Goal: Check status: Check status

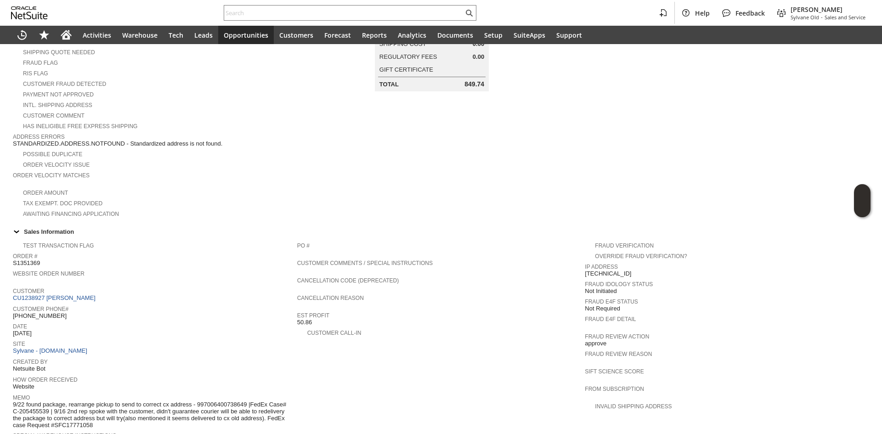
scroll to position [322, 0]
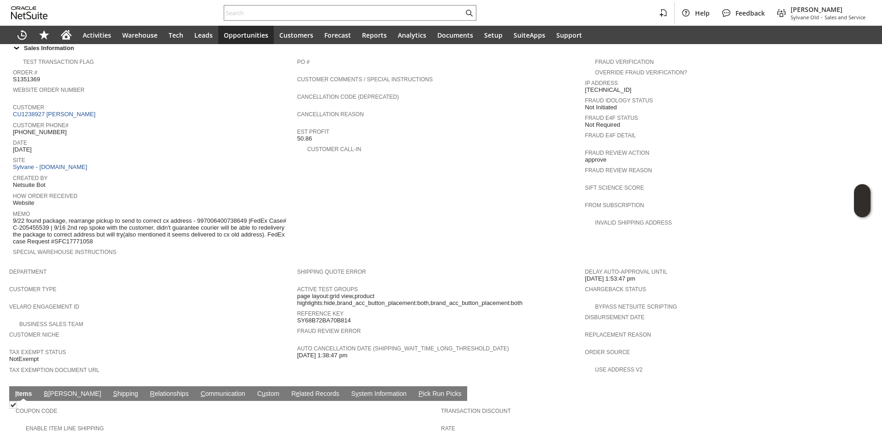
click at [349, 390] on link "S y stem Information" at bounding box center [379, 394] width 60 height 9
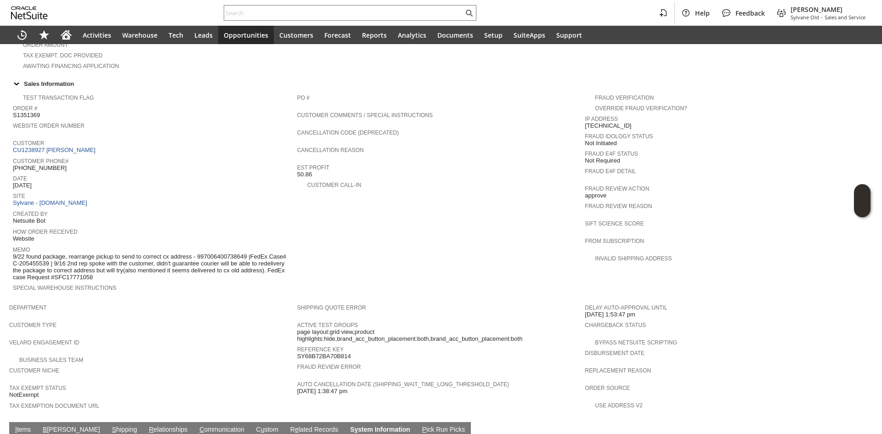
scroll to position [285, 0]
type input "1 to 25 of 101"
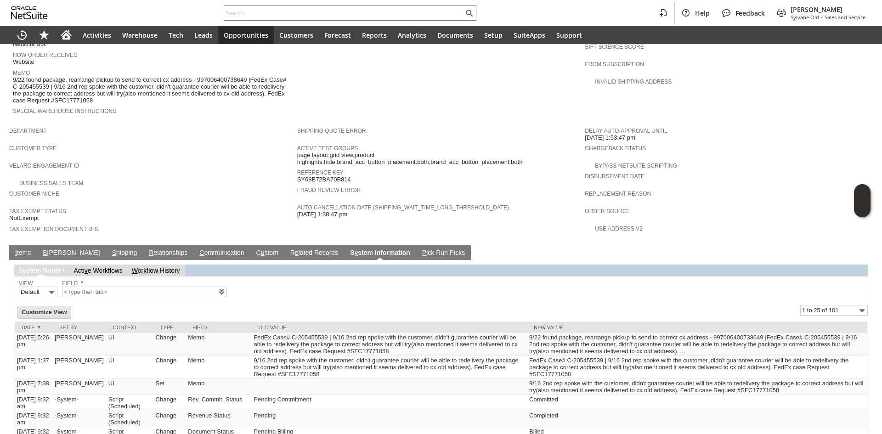
scroll to position [469, 0]
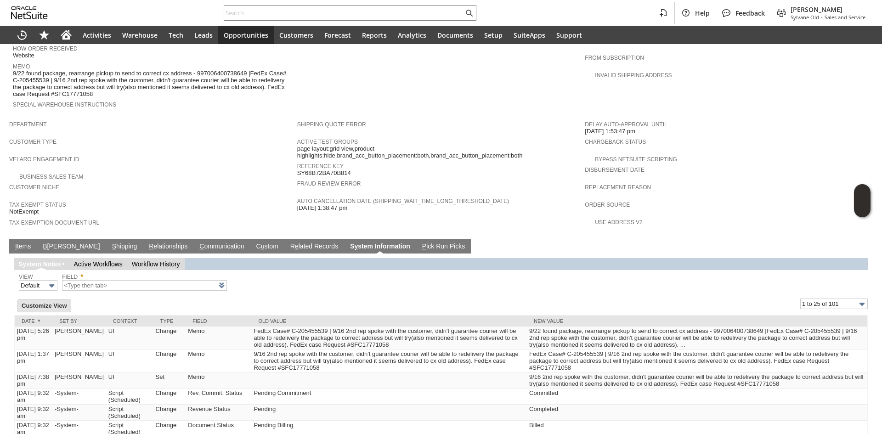
click at [110, 243] on link "S hipping" at bounding box center [125, 247] width 30 height 9
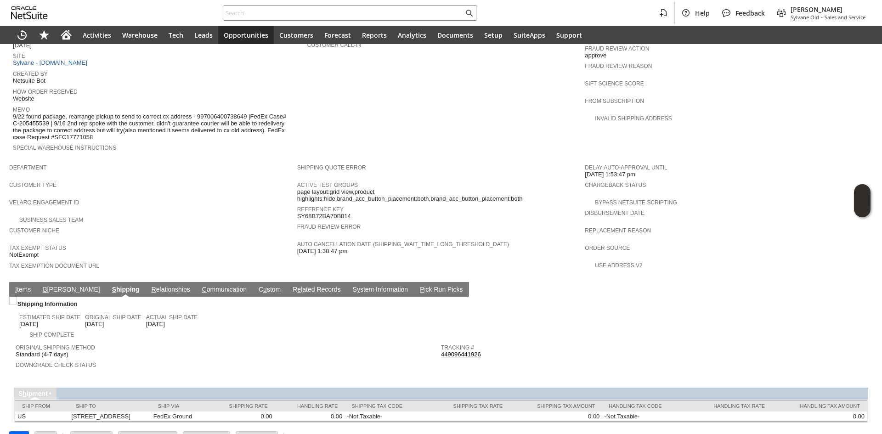
click at [444, 351] on link "449096441926" at bounding box center [461, 354] width 40 height 7
click at [233, 113] on span "9/22 found package, rearrange pickup to send to correct cx address - 9970064007…" at bounding box center [153, 127] width 280 height 28
copy span "997006400738649"
click at [619, 299] on td at bounding box center [654, 319] width 426 height 41
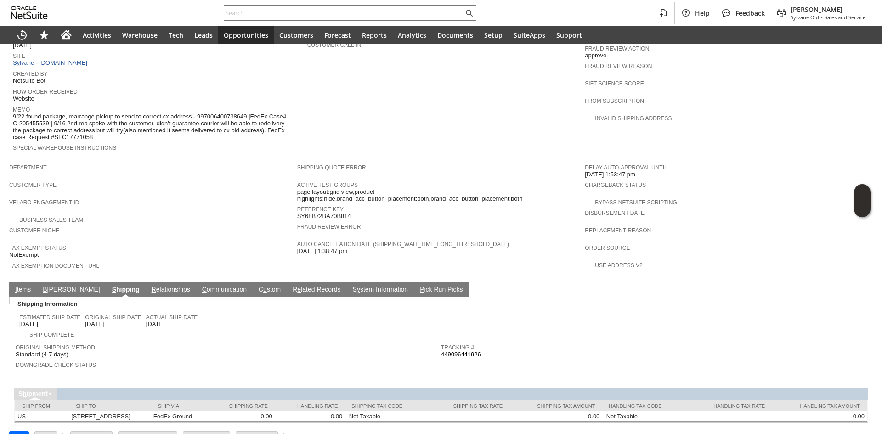
click at [206, 113] on span "9/22 found package, rearrange pickup to send to correct cx address - 9970064007…" at bounding box center [153, 127] width 280 height 28
click at [212, 113] on span "9/22 found package, rearrange pickup to send to correct cx address - 9970064007…" at bounding box center [153, 127] width 280 height 28
click at [226, 113] on span "9/22 found package, rearrange pickup to send to correct cx address - 9970064007…" at bounding box center [153, 127] width 280 height 28
drag, startPoint x: 135, startPoint y: 105, endPoint x: 139, endPoint y: 122, distance: 17.2
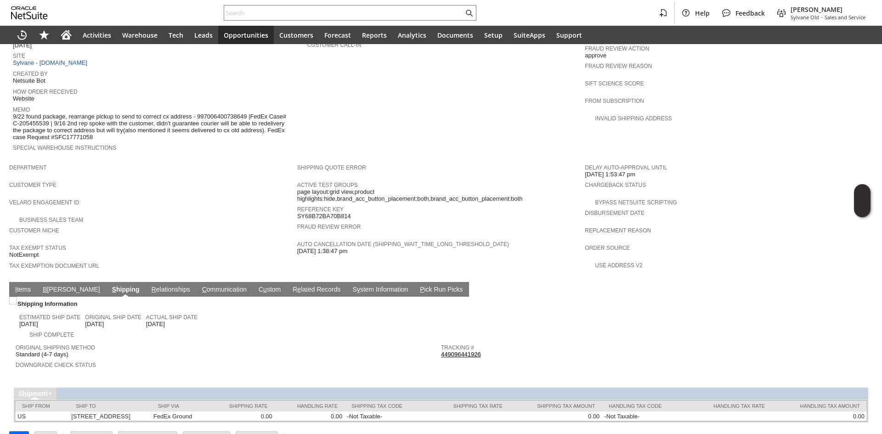
click at [139, 122] on span "9/22 found package, rearrange pickup to send to correct cx address - 9970064007…" at bounding box center [153, 127] width 280 height 28
drag, startPoint x: 139, startPoint y: 122, endPoint x: 131, endPoint y: 114, distance: 11.0
click at [131, 114] on span "9/22 found package, rearrange pickup to send to correct cx address - 9970064007…" at bounding box center [153, 127] width 280 height 28
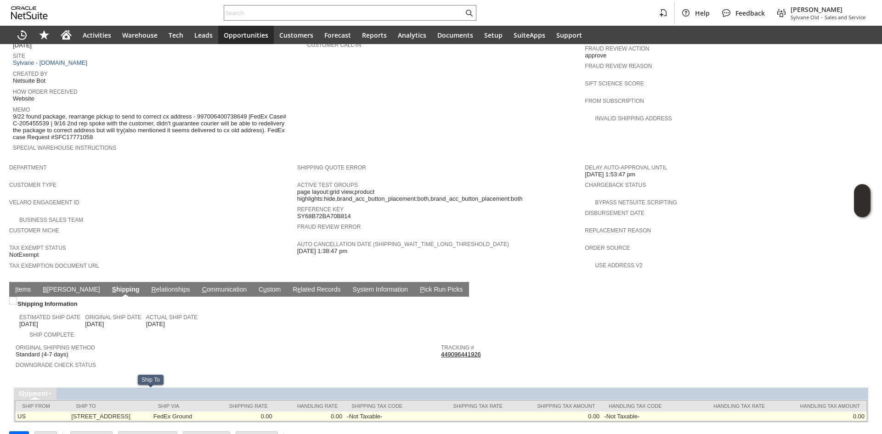
drag, startPoint x: 62, startPoint y: 395, endPoint x: 117, endPoint y: 395, distance: 54.7
click at [117, 412] on td "[STREET_ADDRESS]" at bounding box center [110, 417] width 82 height 10
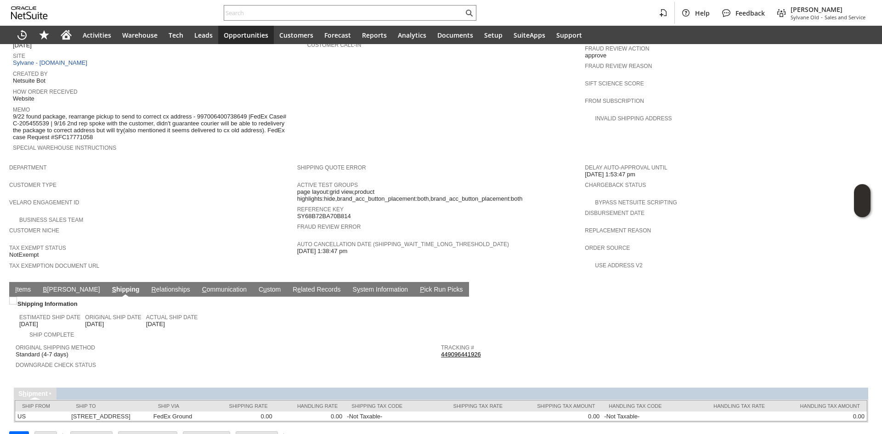
click at [287, 342] on div "Original Shipping Method Standard (4-7 days)" at bounding box center [226, 350] width 421 height 17
click at [248, 179] on div "Customer Type" at bounding box center [151, 187] width 284 height 17
drag, startPoint x: 86, startPoint y: 117, endPoint x: 121, endPoint y: 119, distance: 35.0
click at [121, 119] on span "9/22 found package, rearrange pickup to send to correct cx address - 9970064007…" at bounding box center [153, 127] width 280 height 28
click at [184, 113] on span "9/22 found package, rearrange pickup to send to correct cx address - 9970064007…" at bounding box center [153, 127] width 280 height 28
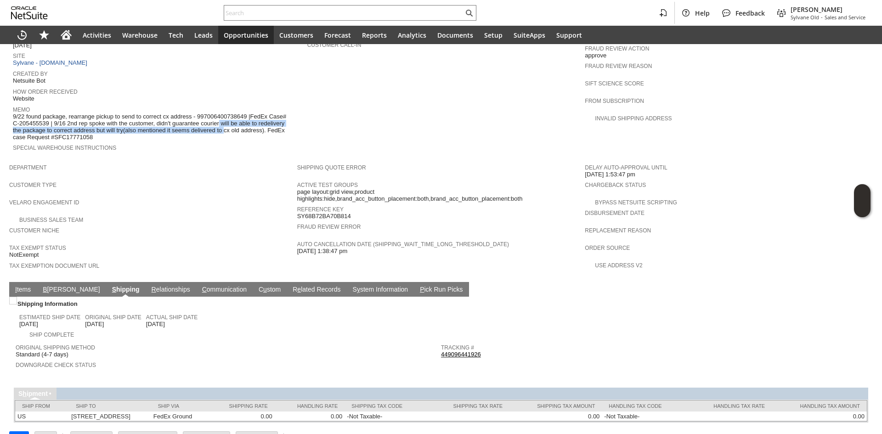
drag, startPoint x: 197, startPoint y: 106, endPoint x: 200, endPoint y: 116, distance: 11.2
click at [200, 116] on span "9/22 found package, rearrange pickup to send to correct cx address - 9970064007…" at bounding box center [153, 127] width 280 height 28
drag, startPoint x: 46, startPoint y: 116, endPoint x: 118, endPoint y: 117, distance: 71.2
click at [118, 117] on span "9/22 found package, rearrange pickup to send to correct cx address - 9970064007…" at bounding box center [153, 127] width 280 height 28
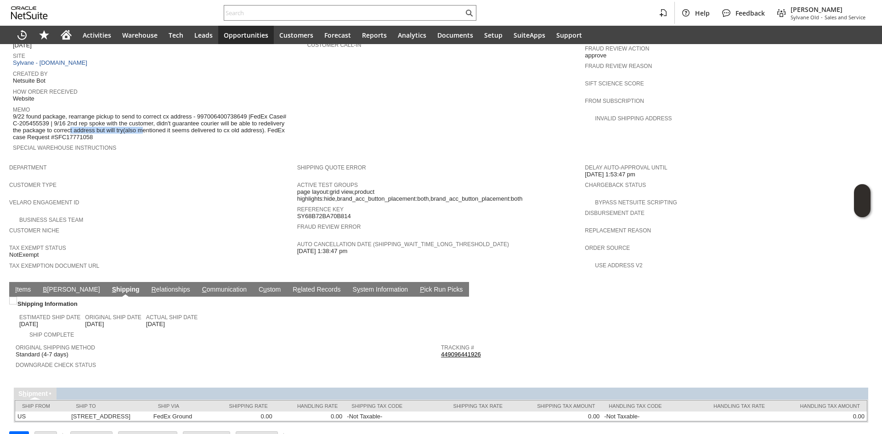
click at [118, 117] on span "9/22 found package, rearrange pickup to send to correct cx address - 9970064007…" at bounding box center [153, 127] width 280 height 28
drag, startPoint x: 118, startPoint y: 117, endPoint x: 121, endPoint y: 120, distance: 4.9
click at [121, 120] on span "9/22 found package, rearrange pickup to send to correct cx address - 9970064007…" at bounding box center [153, 127] width 280 height 28
drag, startPoint x: 121, startPoint y: 120, endPoint x: 129, endPoint y: 113, distance: 10.4
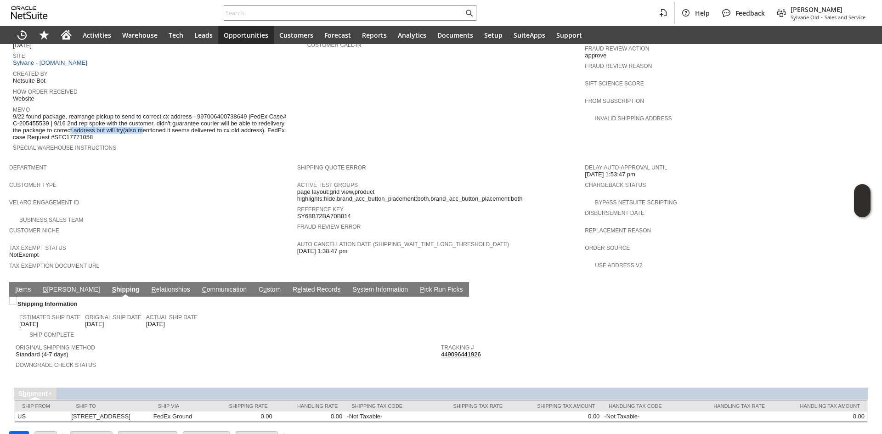
click at [129, 113] on span "9/22 found package, rearrange pickup to send to correct cx address - 9970064007…" at bounding box center [153, 127] width 280 height 28
click at [122, 118] on span "9/22 found package, rearrange pickup to send to correct cx address - 9970064007…" at bounding box center [153, 127] width 280 height 28
click at [123, 114] on span "9/22 found package, rearrange pickup to send to correct cx address - 9970064007…" at bounding box center [153, 127] width 280 height 28
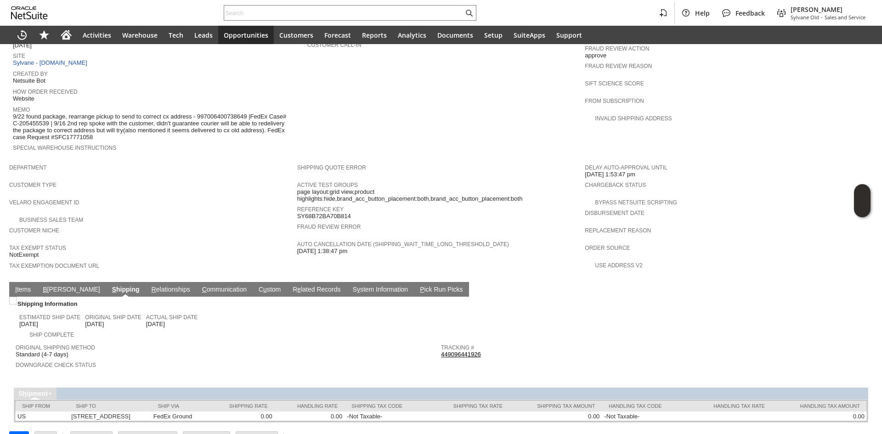
click at [441, 316] on td at bounding box center [654, 319] width 426 height 41
click at [482, 239] on div "Auto Cancellation Date (shipping_wait_time_long_threshold_date) 10/2/2025 1:38:…" at bounding box center [439, 247] width 284 height 17
drag, startPoint x: 98, startPoint y: 123, endPoint x: 157, endPoint y: 107, distance: 60.9
click at [157, 113] on span "9/22 found package, rearrange pickup to send to correct cx address - 9970064007…" at bounding box center [153, 127] width 280 height 28
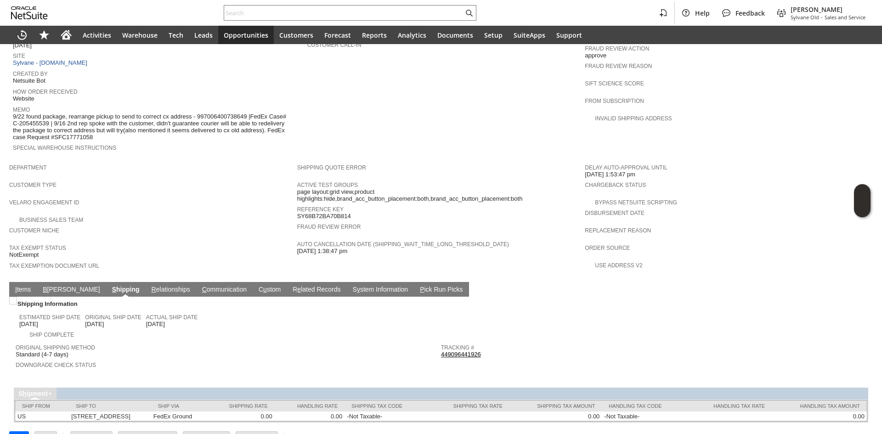
drag, startPoint x: 130, startPoint y: 122, endPoint x: 67, endPoint y: 111, distance: 63.9
click at [67, 113] on span "9/22 found package, rearrange pickup to send to correct cx address - 9970064007…" at bounding box center [153, 127] width 280 height 28
drag, startPoint x: 67, startPoint y: 111, endPoint x: 102, endPoint y: 125, distance: 37.1
click at [102, 125] on span "9/22 found package, rearrange pickup to send to correct cx address - 9970064007…" at bounding box center [153, 127] width 280 height 28
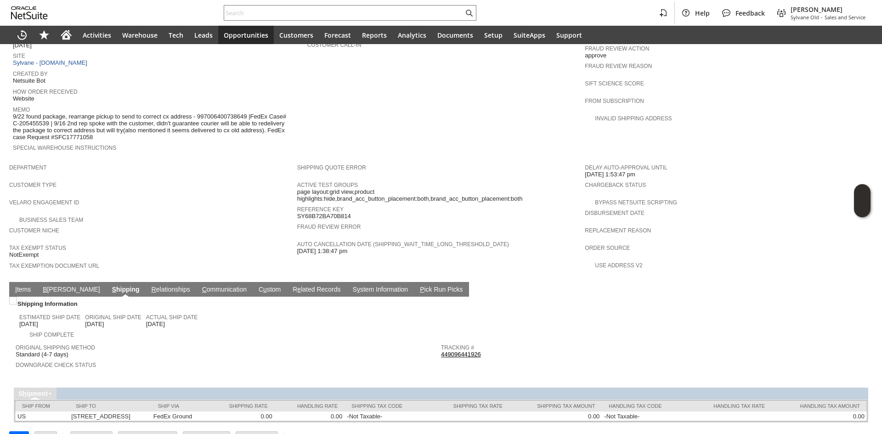
click at [102, 125] on span "9/22 found package, rearrange pickup to send to correct cx address - 9970064007…" at bounding box center [153, 127] width 280 height 28
drag, startPoint x: 95, startPoint y: 122, endPoint x: 68, endPoint y: 109, distance: 29.6
click at [68, 113] on span "9/22 found package, rearrange pickup to send to correct cx address - 9970064007…" at bounding box center [153, 127] width 280 height 28
click at [358, 124] on td "PO # Customer Comments / Special Instructions Cancellation Code (deprecated) Ca…" at bounding box center [441, 54] width 288 height 210
drag, startPoint x: 119, startPoint y: 118, endPoint x: 111, endPoint y: 119, distance: 8.3
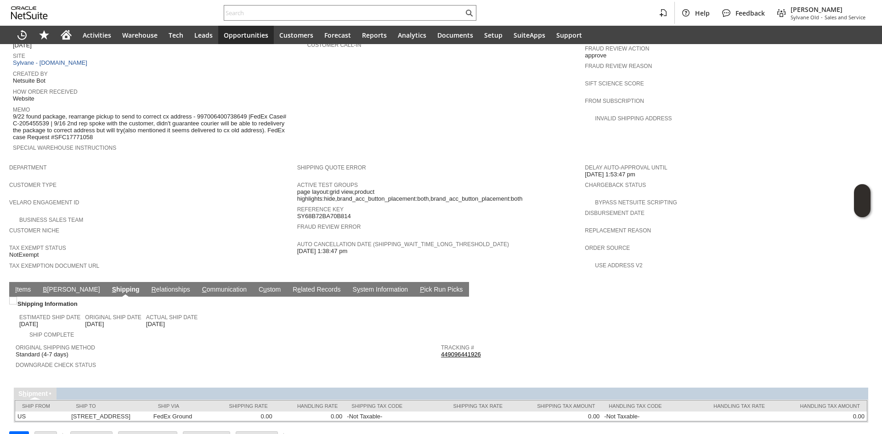
click at [111, 119] on span "9/22 found package, rearrange pickup to send to correct cx address - 9970064007…" at bounding box center [153, 127] width 280 height 28
drag, startPoint x: 110, startPoint y: 120, endPoint x: 104, endPoint y: 114, distance: 8.4
click at [104, 114] on span "9/22 found package, rearrange pickup to send to correct cx address - 9970064007…" at bounding box center [153, 127] width 280 height 28
click at [211, 123] on span "9/22 found package, rearrange pickup to send to correct cx address - 9970064007…" at bounding box center [153, 127] width 280 height 28
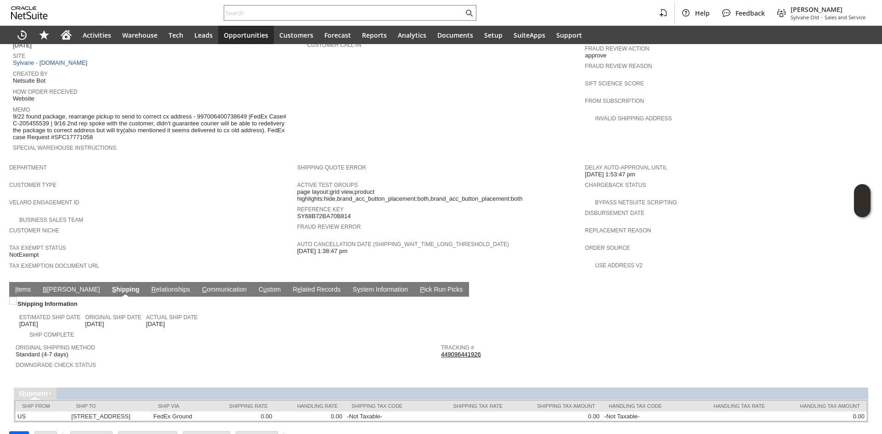
drag, startPoint x: 613, startPoint y: 329, endPoint x: 550, endPoint y: 247, distance: 103.5
click at [613, 342] on span "Tracking #" at bounding box center [651, 346] width 421 height 9
drag, startPoint x: 135, startPoint y: 120, endPoint x: 95, endPoint y: 109, distance: 41.5
click at [95, 113] on span "9/22 found package, rearrange pickup to send to correct cx address - 9970064007…" at bounding box center [153, 127] width 280 height 28
click at [206, 115] on span "9/22 found package, rearrange pickup to send to correct cx address - 9970064007…" at bounding box center [153, 127] width 280 height 28
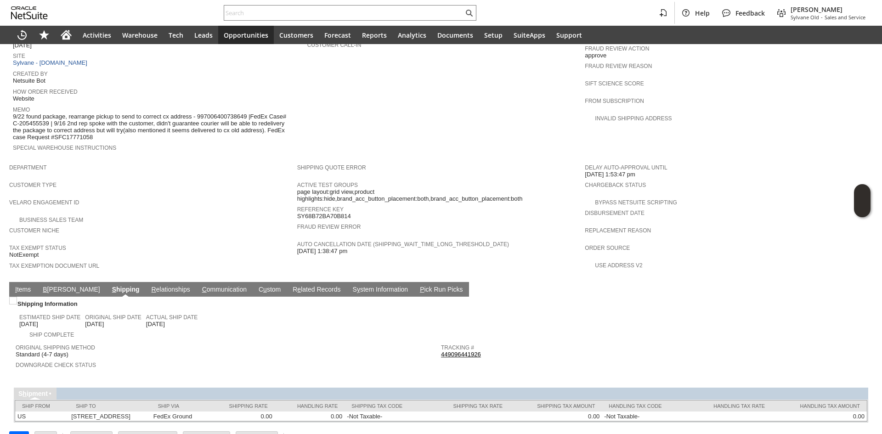
drag, startPoint x: 105, startPoint y: 113, endPoint x: 109, endPoint y: 120, distance: 8.0
click at [109, 120] on span "9/22 found package, rearrange pickup to send to correct cx address - 9970064007…" at bounding box center [153, 127] width 280 height 28
click at [130, 359] on div "Downgrade Check Status" at bounding box center [226, 367] width 421 height 17
drag, startPoint x: 104, startPoint y: 122, endPoint x: 104, endPoint y: 116, distance: 5.5
click at [104, 116] on span "9/22 found package, rearrange pickup to send to correct cx address - 9970064007…" at bounding box center [153, 127] width 280 height 28
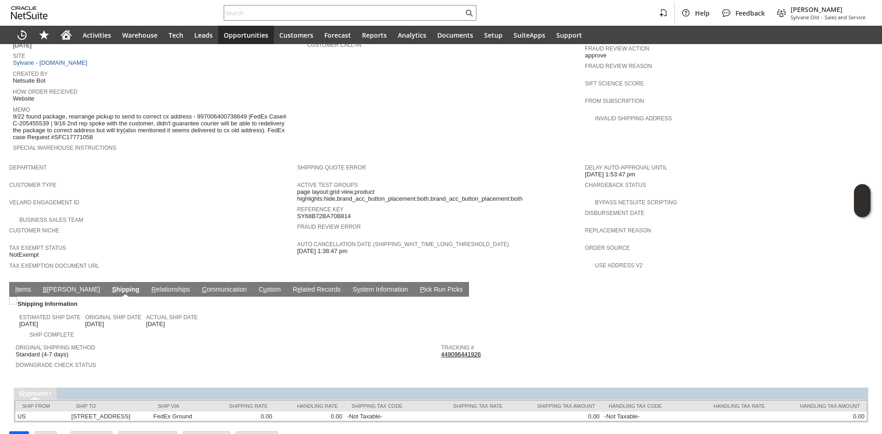
click at [104, 116] on span "9/22 found package, rearrange pickup to send to correct cx address - 9970064007…" at bounding box center [153, 127] width 280 height 28
drag, startPoint x: 104, startPoint y: 116, endPoint x: 107, endPoint y: 122, distance: 6.6
click at [107, 122] on span "9/22 found package, rearrange pickup to send to correct cx address - 9970064007…" at bounding box center [153, 127] width 280 height 28
drag, startPoint x: 107, startPoint y: 122, endPoint x: 69, endPoint y: 111, distance: 39.4
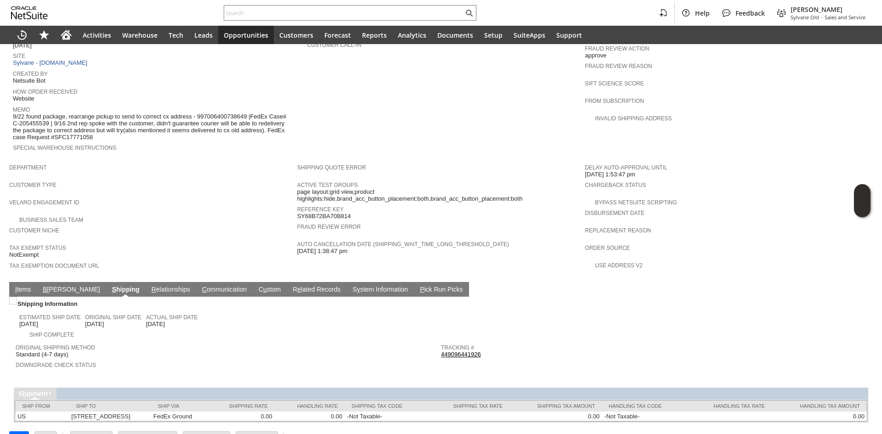
click at [69, 113] on span "9/22 found package, rearrange pickup to send to correct cx address - 9970064007…" at bounding box center [153, 127] width 280 height 28
drag, startPoint x: 67, startPoint y: 110, endPoint x: 97, endPoint y: 122, distance: 31.7
click at [97, 122] on span "9/22 found package, rearrange pickup to send to correct cx address - 9970064007…" at bounding box center [153, 127] width 280 height 28
click at [96, 122] on span "9/22 found package, rearrange pickup to send to correct cx address - 9970064007…" at bounding box center [153, 127] width 280 height 28
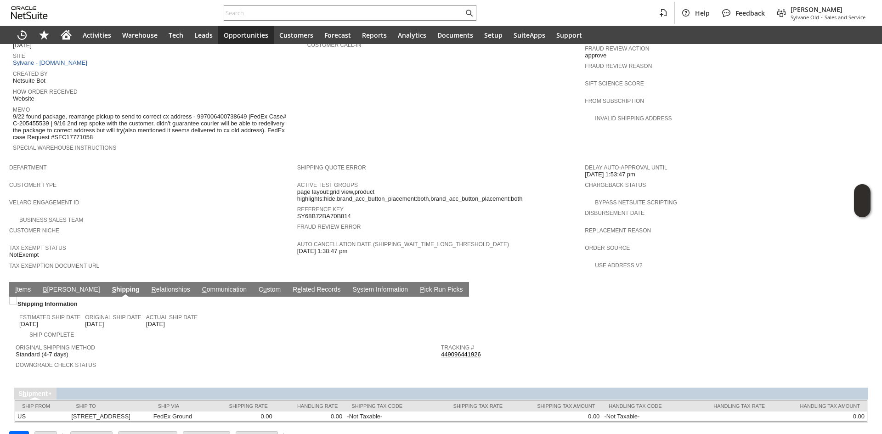
drag, startPoint x: 96, startPoint y: 122, endPoint x: 66, endPoint y: 108, distance: 32.7
click at [66, 113] on span "9/22 found package, rearrange pickup to send to correct cx address - 9970064007…" at bounding box center [153, 127] width 280 height 28
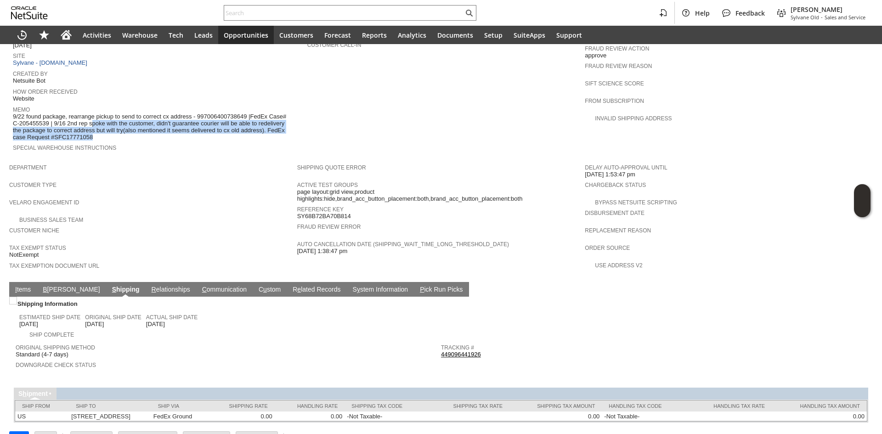
drag, startPoint x: 68, startPoint y: 108, endPoint x: 100, endPoint y: 127, distance: 36.3
click at [100, 127] on tbody "Test Transaction Flag Order # S1351369 Website Order Number Customer CU1238927 …" at bounding box center [155, 54] width 284 height 210
click at [98, 119] on span "9/22 found package, rearrange pickup to send to correct cx address - 9970064007…" at bounding box center [153, 127] width 280 height 28
drag, startPoint x: 98, startPoint y: 119, endPoint x: 70, endPoint y: 109, distance: 30.0
click at [70, 113] on span "9/22 found package, rearrange pickup to send to correct cx address - 9970064007…" at bounding box center [153, 127] width 280 height 28
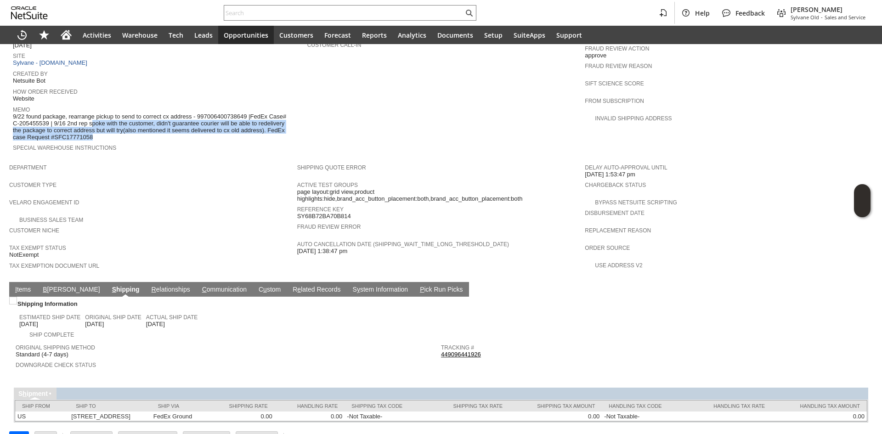
click at [70, 113] on span "9/22 found package, rearrange pickup to send to correct cx address - 9970064007…" at bounding box center [153, 127] width 280 height 28
drag, startPoint x: 68, startPoint y: 109, endPoint x: 87, endPoint y: 122, distance: 23.1
click at [87, 122] on span "9/22 found package, rearrange pickup to send to correct cx address - 9970064007…" at bounding box center [153, 127] width 280 height 28
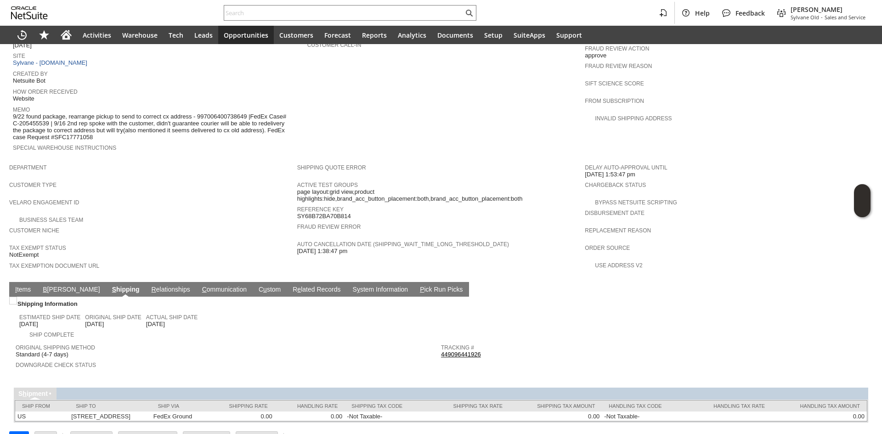
click at [189, 364] on div "Shipping Information Estimated Ship Date 9/8/2025 Original Ship Date 9/8/2025 A…" at bounding box center [441, 360] width 855 height 126
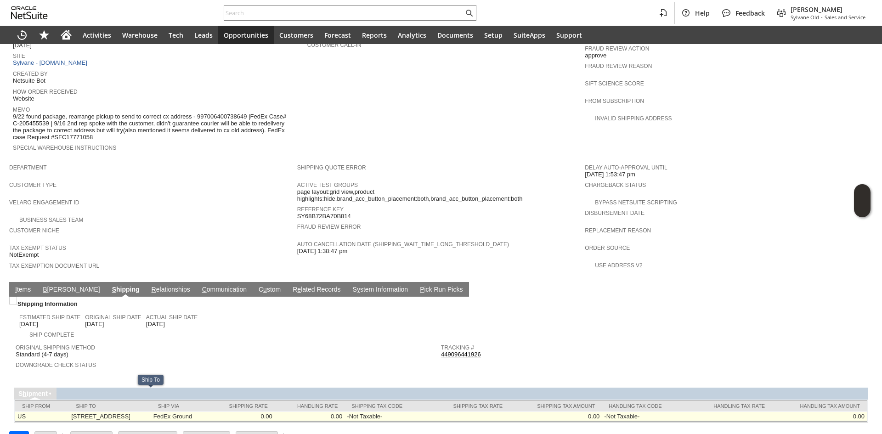
drag, startPoint x: 62, startPoint y: 397, endPoint x: 168, endPoint y: 396, distance: 105.7
click at [151, 412] on td "[STREET_ADDRESS]" at bounding box center [110, 417] width 82 height 10
drag, startPoint x: 182, startPoint y: 395, endPoint x: 65, endPoint y: 394, distance: 116.7
click at [69, 412] on td "[STREET_ADDRESS]" at bounding box center [110, 417] width 82 height 10
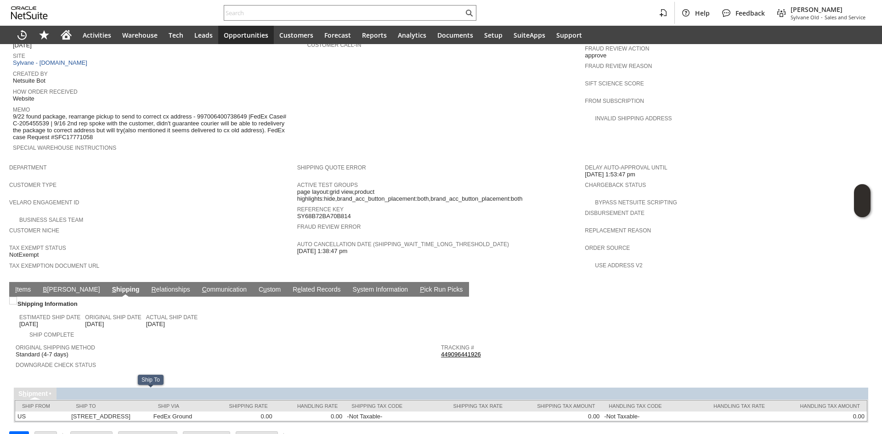
click at [138, 359] on span "Downgrade Check Status" at bounding box center [226, 363] width 421 height 9
drag, startPoint x: 111, startPoint y: 123, endPoint x: 68, endPoint y: 99, distance: 48.7
click at [68, 113] on span "9/22 found package, rearrange pickup to send to correct cx address - 9970064007…" at bounding box center [153, 127] width 280 height 28
drag, startPoint x: 74, startPoint y: 108, endPoint x: 111, endPoint y: 125, distance: 40.5
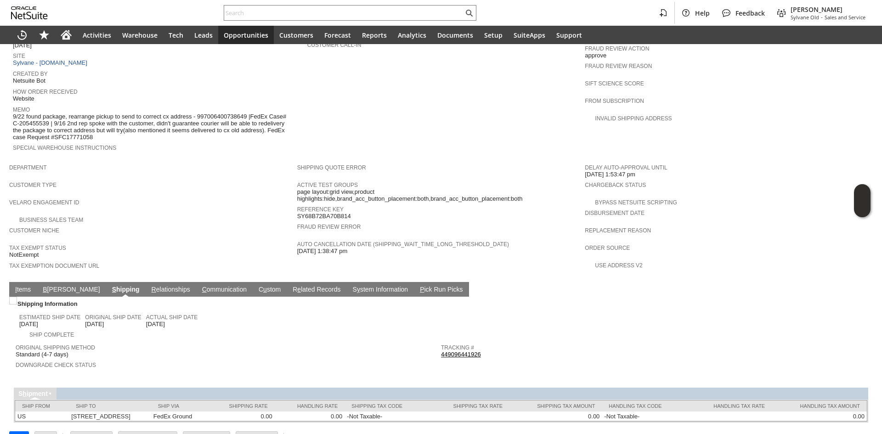
click at [111, 125] on td "Memo 9/22 found package, rearrange pickup to send to correct cx address - 99700…" at bounding box center [155, 123] width 284 height 38
drag, startPoint x: 197, startPoint y: 103, endPoint x: 199, endPoint y: 115, distance: 12.2
click at [199, 115] on span "9/22 found package, rearrange pickup to send to correct cx address - 9970064007…" at bounding box center [153, 127] width 280 height 28
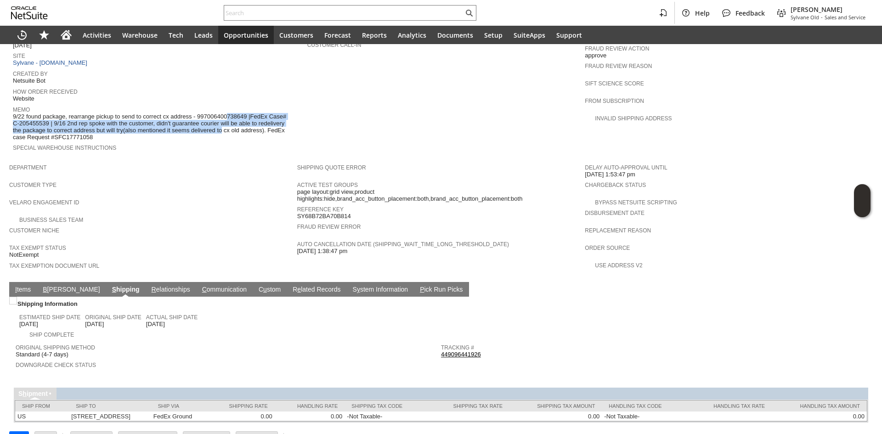
drag, startPoint x: 196, startPoint y: 120, endPoint x: 199, endPoint y: 108, distance: 12.8
click at [199, 113] on span "9/22 found package, rearrange pickup to send to correct cx address - 9970064007…" at bounding box center [153, 127] width 280 height 28
drag, startPoint x: 155, startPoint y: 111, endPoint x: 159, endPoint y: 121, distance: 11.4
click at [159, 121] on span "9/22 found package, rearrange pickup to send to correct cx address - 9970064007…" at bounding box center [153, 127] width 280 height 28
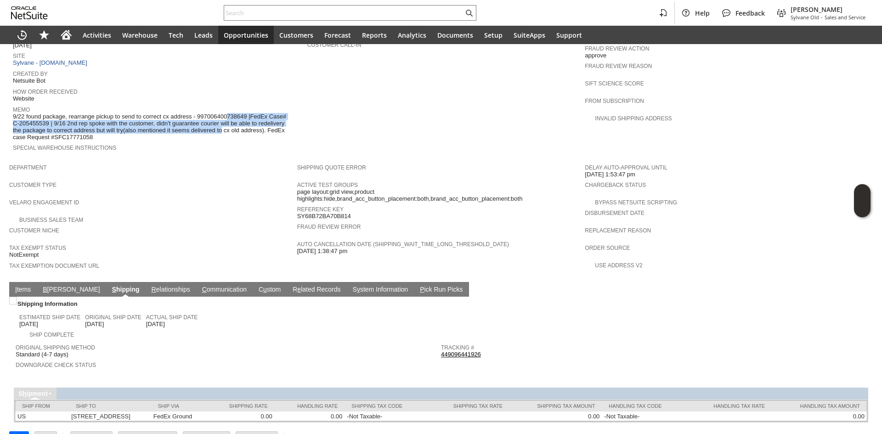
click at [159, 121] on span "9/22 found package, rearrange pickup to send to correct cx address - 9970064007…" at bounding box center [153, 127] width 280 height 28
drag, startPoint x: 159, startPoint y: 121, endPoint x: 157, endPoint y: 109, distance: 12.1
click at [157, 113] on span "9/22 found package, rearrange pickup to send to correct cx address - 9970064007…" at bounding box center [153, 127] width 280 height 28
drag, startPoint x: 628, startPoint y: 314, endPoint x: 585, endPoint y: 207, distance: 115.9
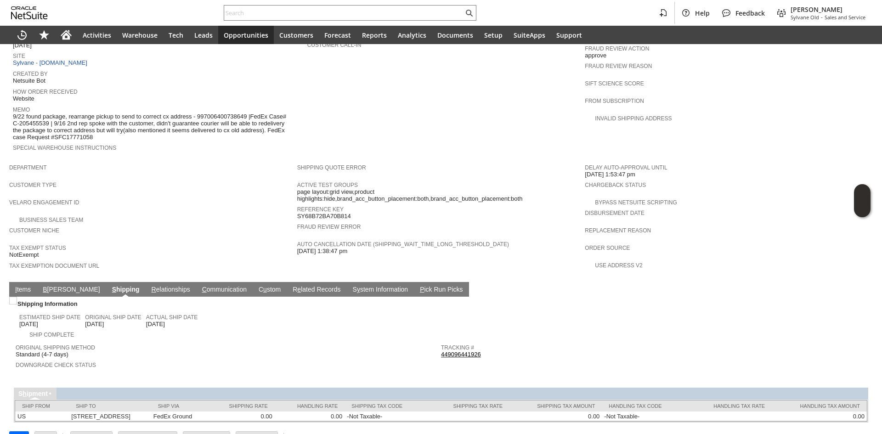
click at [628, 314] on td at bounding box center [654, 319] width 426 height 41
drag, startPoint x: 94, startPoint y: 124, endPoint x: 16, endPoint y: 101, distance: 81.7
click at [16, 113] on span "9/22 found package, rearrange pickup to send to correct cx address - 9970064007…" at bounding box center [153, 127] width 280 height 28
drag, startPoint x: 13, startPoint y: 101, endPoint x: 107, endPoint y: 118, distance: 95.3
click at [107, 118] on span "9/22 found package, rearrange pickup to send to correct cx address - 9970064007…" at bounding box center [153, 127] width 280 height 28
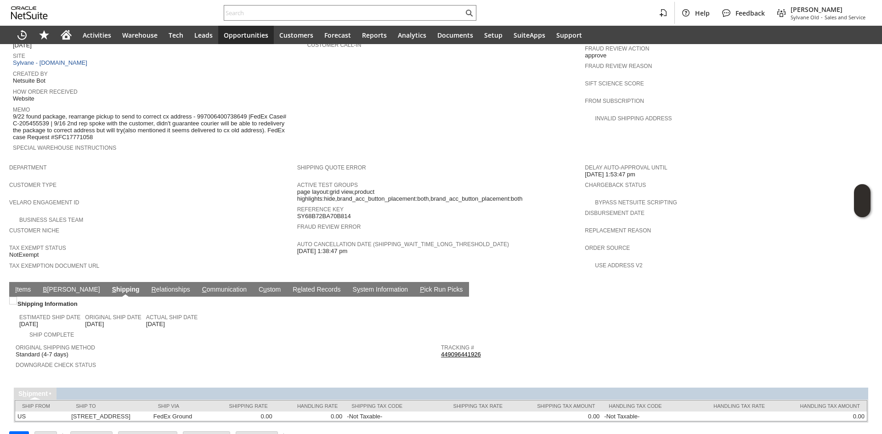
click at [107, 118] on span "9/22 found package, rearrange pickup to send to correct cx address - 9970064007…" at bounding box center [153, 127] width 280 height 28
drag, startPoint x: 107, startPoint y: 119, endPoint x: 89, endPoint y: 111, distance: 19.7
click at [89, 113] on span "9/22 found package, rearrange pickup to send to correct cx address - 9970064007…" at bounding box center [153, 127] width 280 height 28
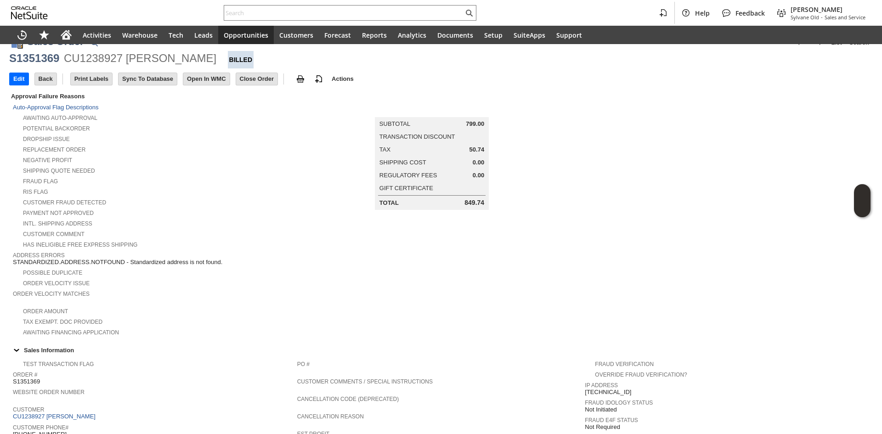
scroll to position [0, 0]
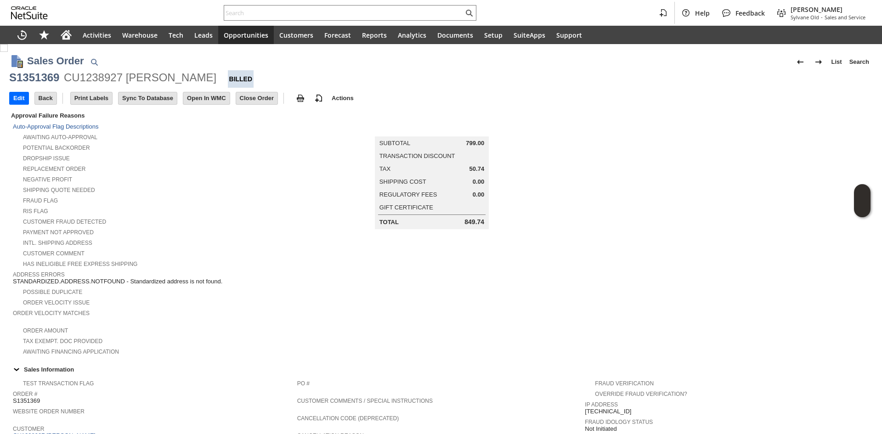
copy div "S1351369 CU1238927 Rozelle C Evans"
drag, startPoint x: 11, startPoint y: 82, endPoint x: 135, endPoint y: 0, distance: 148.2
click at [207, 77] on div "S1351369 CU1238927 Rozelle C Evans Billed" at bounding box center [441, 78] width 864 height 17
click at [120, 81] on div "CU1238927 [PERSON_NAME]" at bounding box center [140, 77] width 153 height 15
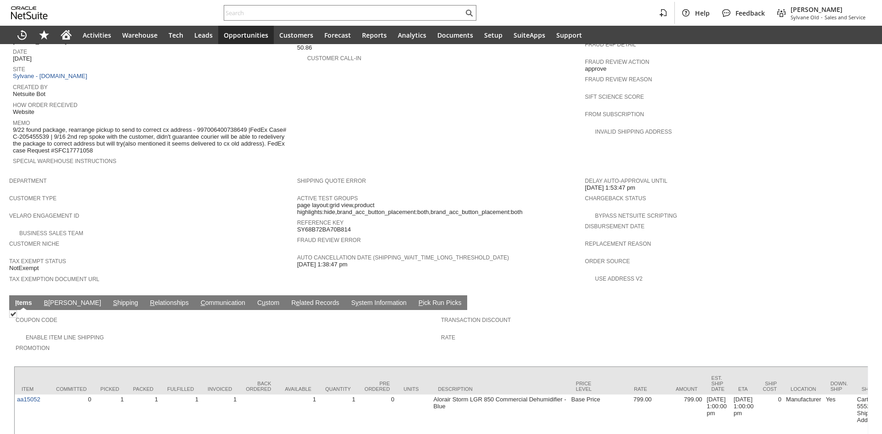
click at [182, 127] on div "Memo 9/22 found package, rearrange pickup to send to correct cx address - 99700…" at bounding box center [153, 135] width 280 height 37
drag, startPoint x: 109, startPoint y: 119, endPoint x: 106, endPoint y: 124, distance: 5.6
click at [106, 126] on span "9/22 found package, rearrange pickup to send to correct cx address - 9970064007…" at bounding box center [153, 140] width 280 height 28
drag, startPoint x: 107, startPoint y: 123, endPoint x: 167, endPoint y: 128, distance: 60.9
click at [167, 128] on span "9/22 found package, rearrange pickup to send to correct cx address - 9970064007…" at bounding box center [153, 140] width 280 height 28
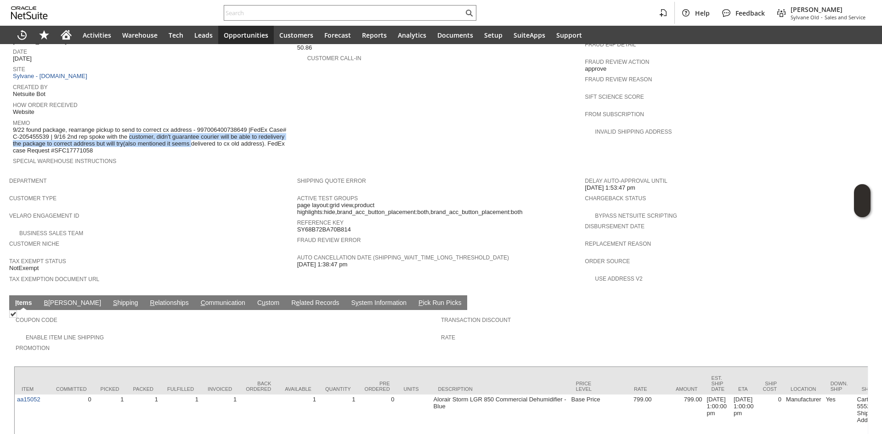
click at [167, 128] on span "9/22 found package, rearrange pickup to send to correct cx address - 9970064007…" at bounding box center [153, 140] width 280 height 28
drag, startPoint x: 167, startPoint y: 128, endPoint x: 180, endPoint y: 119, distance: 14.9
click at [180, 126] on span "9/22 found package, rearrange pickup to send to correct cx address - 9970064007…" at bounding box center [153, 140] width 280 height 28
drag, startPoint x: 130, startPoint y: 127, endPoint x: 134, endPoint y: 132, distance: 6.9
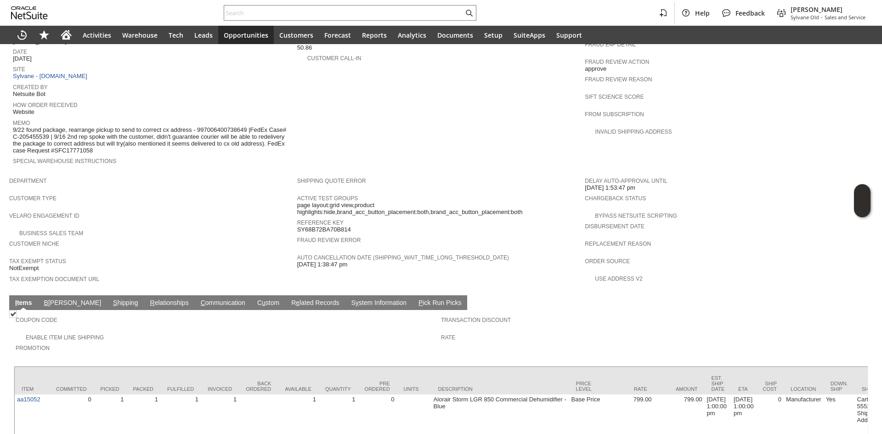
click at [134, 132] on span "9/22 found package, rearrange pickup to send to correct cx address - 9970064007…" at bounding box center [153, 140] width 280 height 28
drag, startPoint x: 134, startPoint y: 132, endPoint x: 140, endPoint y: 127, distance: 8.5
click at [140, 127] on span "9/22 found package, rearrange pickup to send to correct cx address - 9970064007…" at bounding box center [153, 140] width 280 height 28
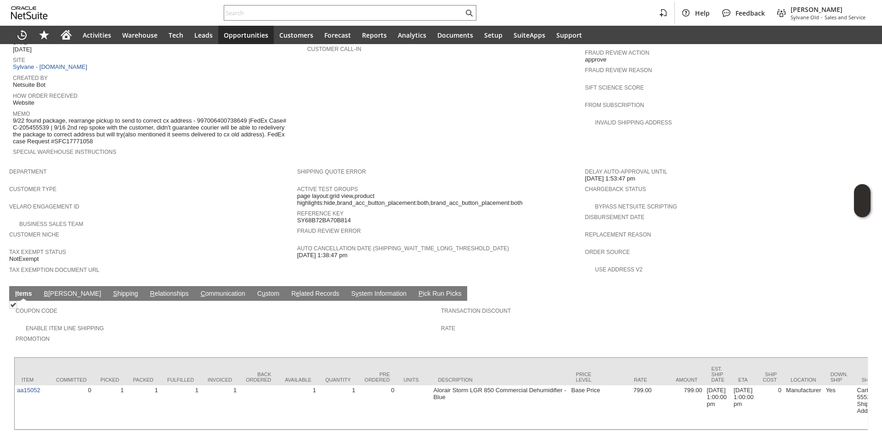
scroll to position [437, 0]
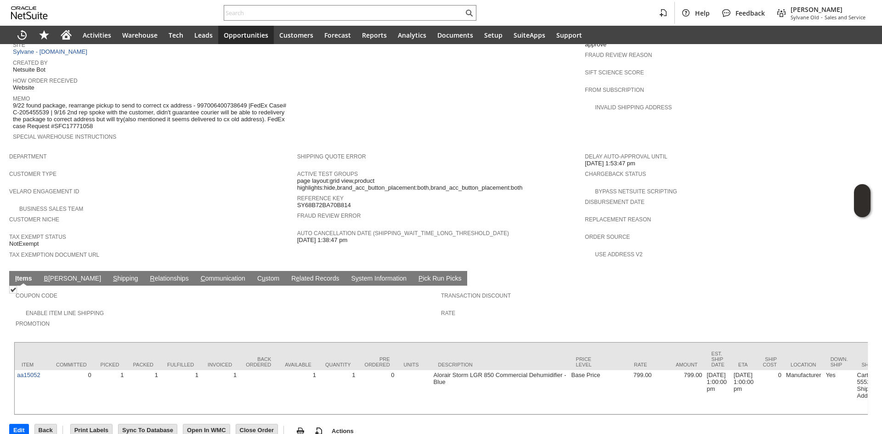
click at [208, 102] on span "9/22 found package, rearrange pickup to send to correct cx address - 9970064007…" at bounding box center [153, 116] width 280 height 28
click at [210, 102] on span "9/22 found package, rearrange pickup to send to correct cx address - 9970064007…" at bounding box center [153, 116] width 280 height 28
copy span "997006400738649"
click at [171, 102] on span "9/22 found package, rearrange pickup to send to correct cx address - 9970064007…" at bounding box center [153, 116] width 280 height 28
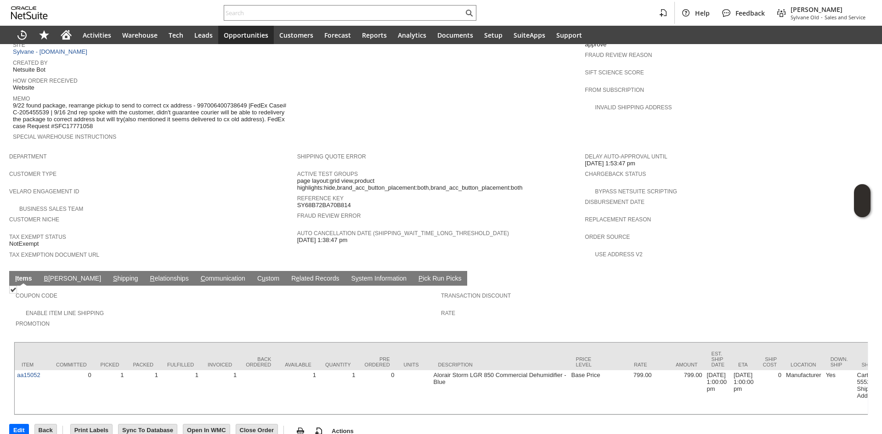
click at [199, 93] on span "Memo" at bounding box center [153, 97] width 280 height 9
click at [203, 102] on span "9/22 found package, rearrange pickup to send to correct cx address - 9970064007…" at bounding box center [153, 116] width 280 height 28
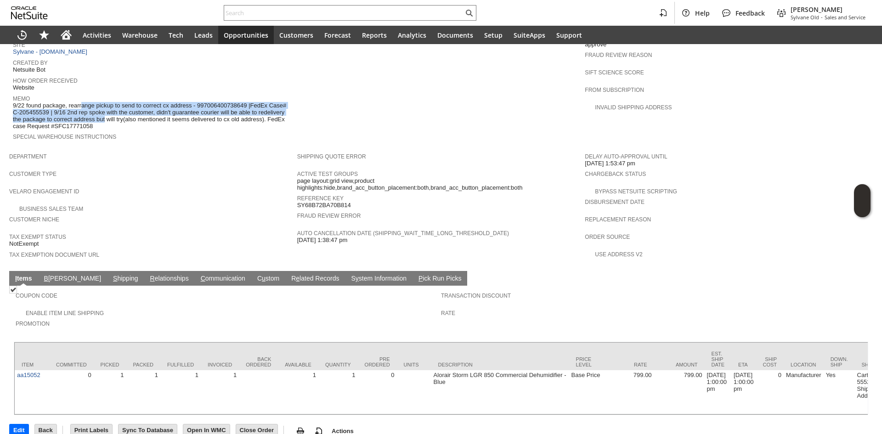
drag, startPoint x: 60, startPoint y: 87, endPoint x: 80, endPoint y: 106, distance: 27.3
click at [80, 106] on span "9/22 found package, rearrange pickup to send to correct cx address - 9970064007…" at bounding box center [153, 116] width 280 height 28
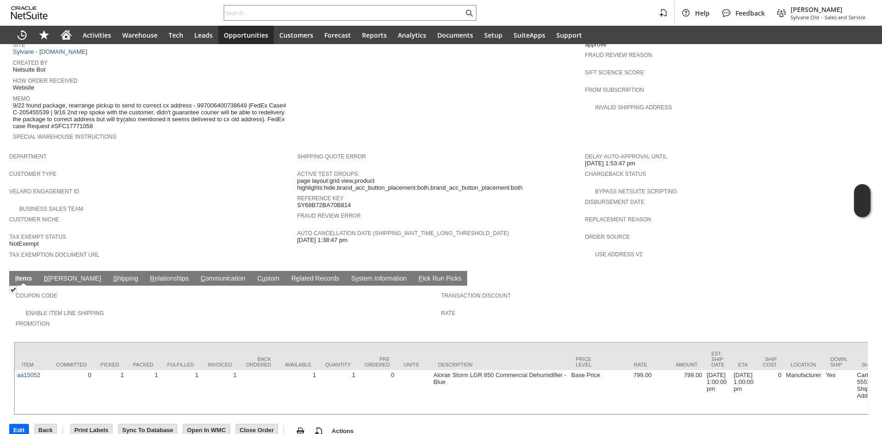
drag, startPoint x: 108, startPoint y: 110, endPoint x: 68, endPoint y: 89, distance: 44.8
click at [68, 102] on span "9/22 found package, rearrange pickup to send to correct cx address - 9970064007…" at bounding box center [153, 116] width 280 height 28
copy span "rearrange pickup to send to correct cx address - 997006400738649 |FedEx Case# C…"
click at [98, 102] on span "9/22 found package, rearrange pickup to send to correct cx address - 9970064007…" at bounding box center [153, 116] width 280 height 28
copy span "rearrange pickup to send to correct cx address - 997006400738649 |FedEx Case# C…"
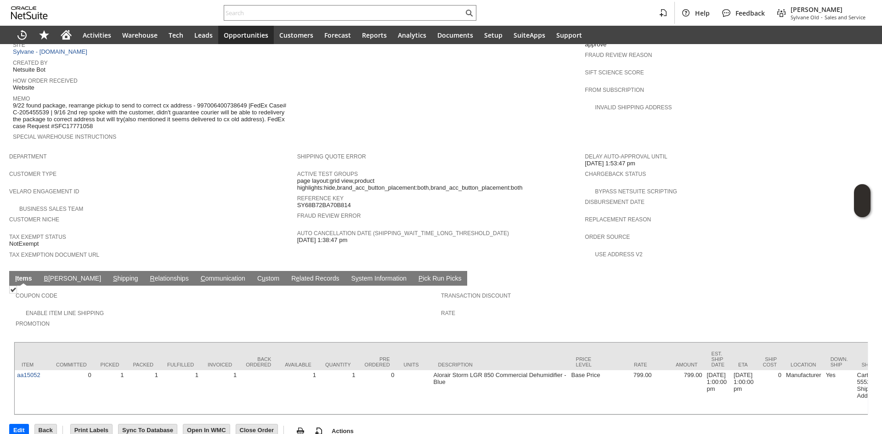
drag, startPoint x: 68, startPoint y: 89, endPoint x: 101, endPoint y: 109, distance: 39.0
click at [101, 109] on span "9/22 found package, rearrange pickup to send to correct cx address - 9970064007…" at bounding box center [153, 116] width 280 height 28
click at [80, 102] on span "9/22 found package, rearrange pickup to send to correct cx address - 9970064007…" at bounding box center [153, 116] width 280 height 28
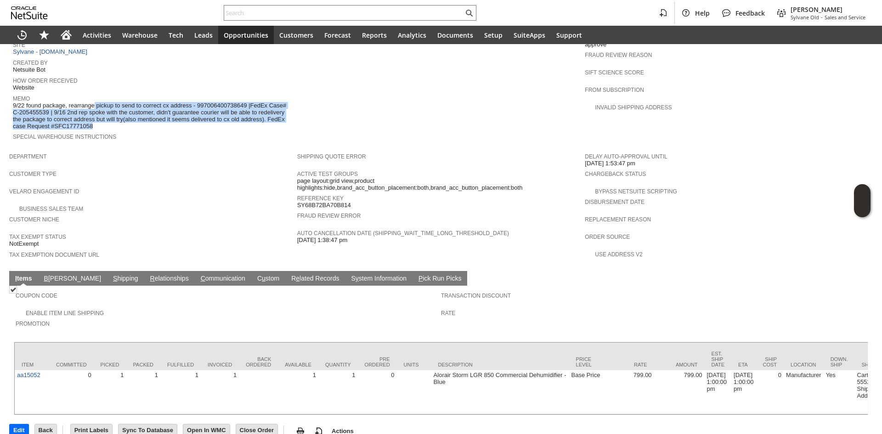
copy tbody "rearrange pickup to send to correct cx address - 997006400738649 |FedEx Case# C…"
drag, startPoint x: 69, startPoint y: 90, endPoint x: 110, endPoint y: 115, distance: 48.2
click at [110, 115] on tbody "Test Transaction Flag Order # S1351369 Website Order Number Customer CU1238927 …" at bounding box center [155, 43] width 284 height 210
click at [107, 111] on span "9/22 found package, rearrange pickup to send to correct cx address - 9970064007…" at bounding box center [153, 116] width 280 height 28
drag, startPoint x: 107, startPoint y: 111, endPoint x: 68, endPoint y: 90, distance: 44.4
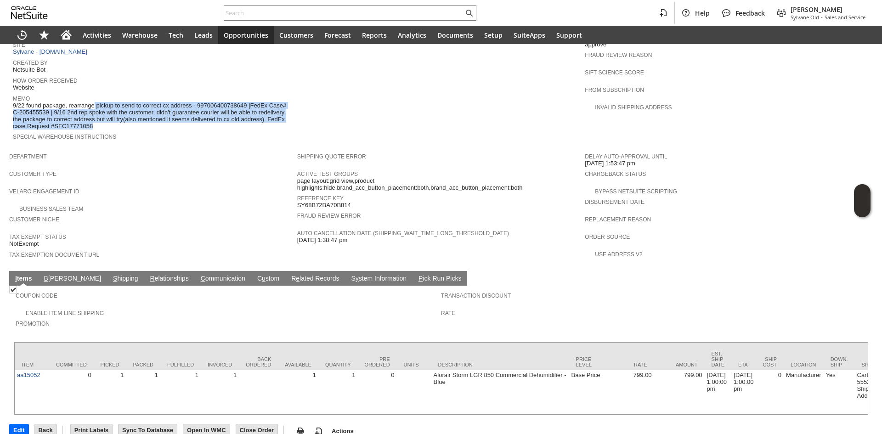
click at [68, 102] on span "9/22 found package, rearrange pickup to send to correct cx address - 9970064007…" at bounding box center [153, 116] width 280 height 28
drag, startPoint x: 68, startPoint y: 90, endPoint x: 117, endPoint y: 111, distance: 53.1
click at [117, 111] on span "9/22 found package, rearrange pickup to send to correct cx address - 9970064007…" at bounding box center [153, 116] width 280 height 28
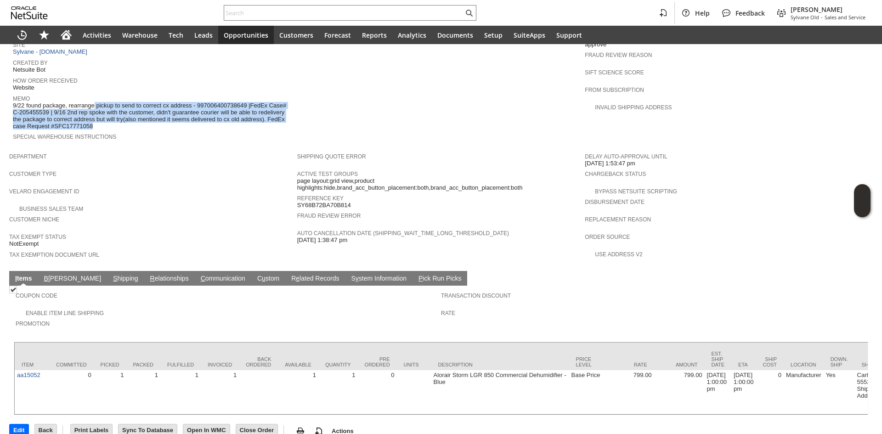
drag, startPoint x: 117, startPoint y: 111, endPoint x: 75, endPoint y: 91, distance: 46.1
click at [75, 102] on span "9/22 found package, rearrange pickup to send to correct cx address - 9970064007…" at bounding box center [153, 116] width 280 height 28
click at [113, 134] on link "Special Warehouse Instructions" at bounding box center [64, 137] width 103 height 6
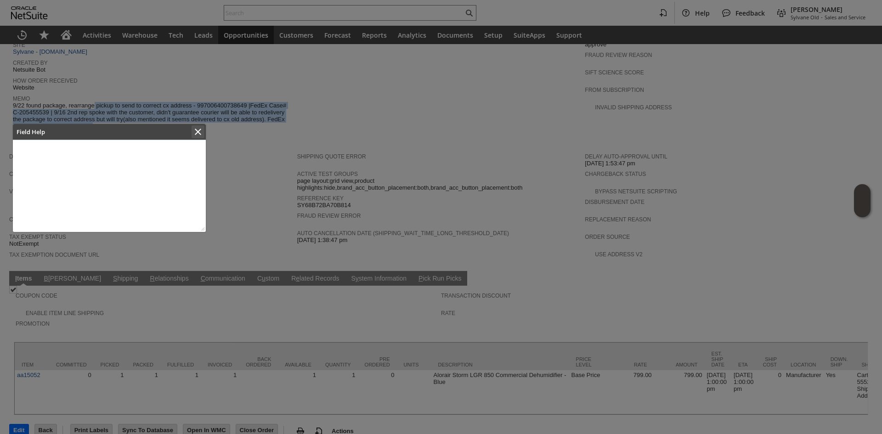
click at [198, 135] on icon "Close" at bounding box center [198, 131] width 11 height 11
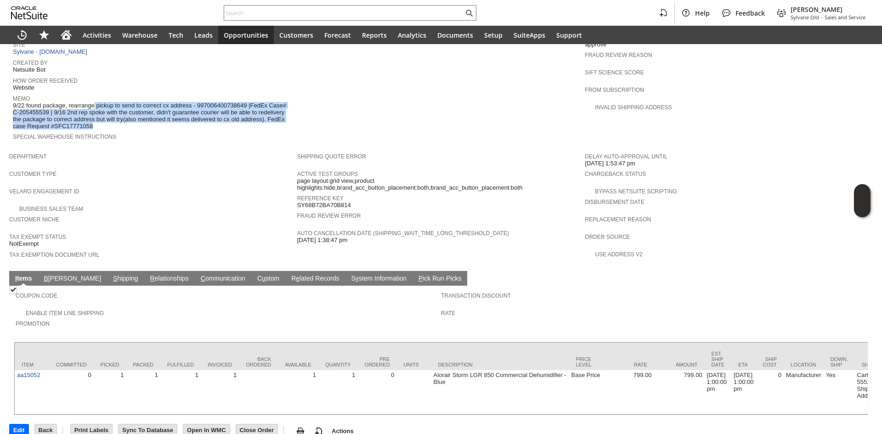
click at [205, 102] on span "9/22 found package, rearrange pickup to send to correct cx address - 9970064007…" at bounding box center [153, 116] width 280 height 28
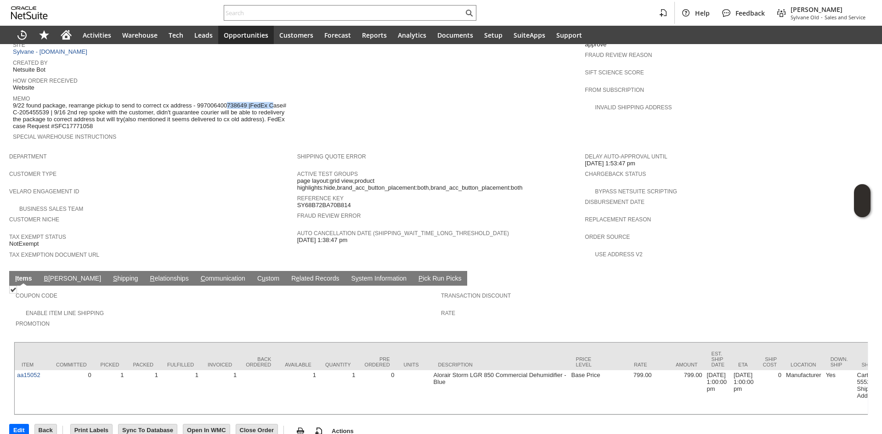
click at [205, 102] on span "9/22 found package, rearrange pickup to send to correct cx address - 9970064007…" at bounding box center [153, 116] width 280 height 28
click at [209, 102] on span "9/22 found package, rearrange pickup to send to correct cx address - 9970064007…" at bounding box center [153, 116] width 280 height 28
